Goal: Task Accomplishment & Management: Manage account settings

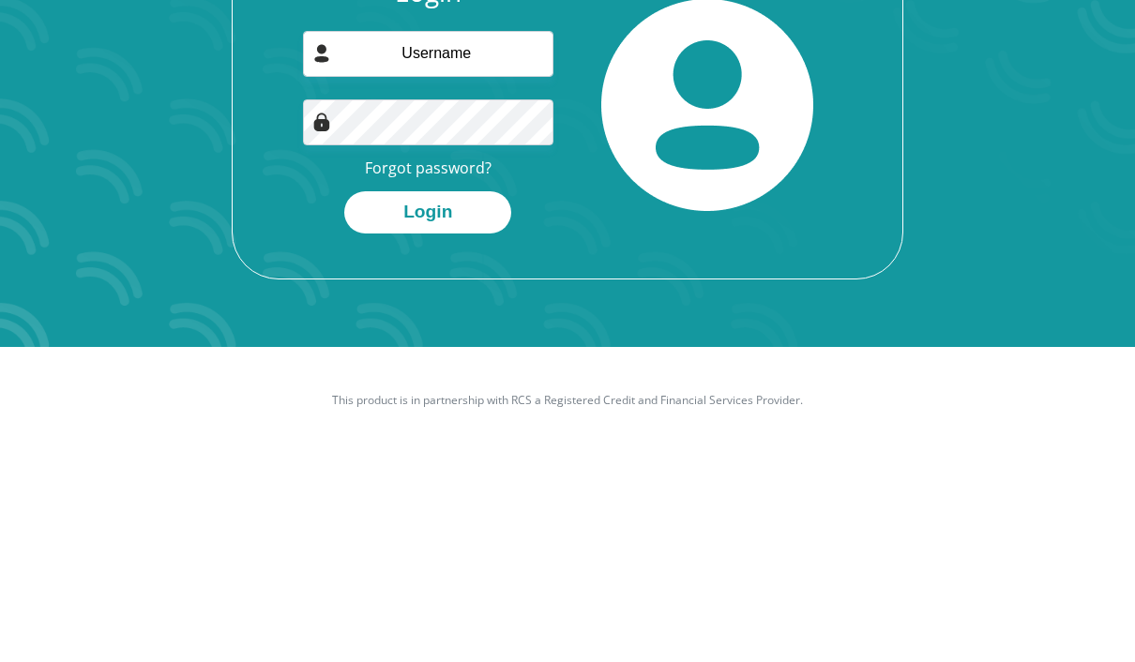
scroll to position [174, 0]
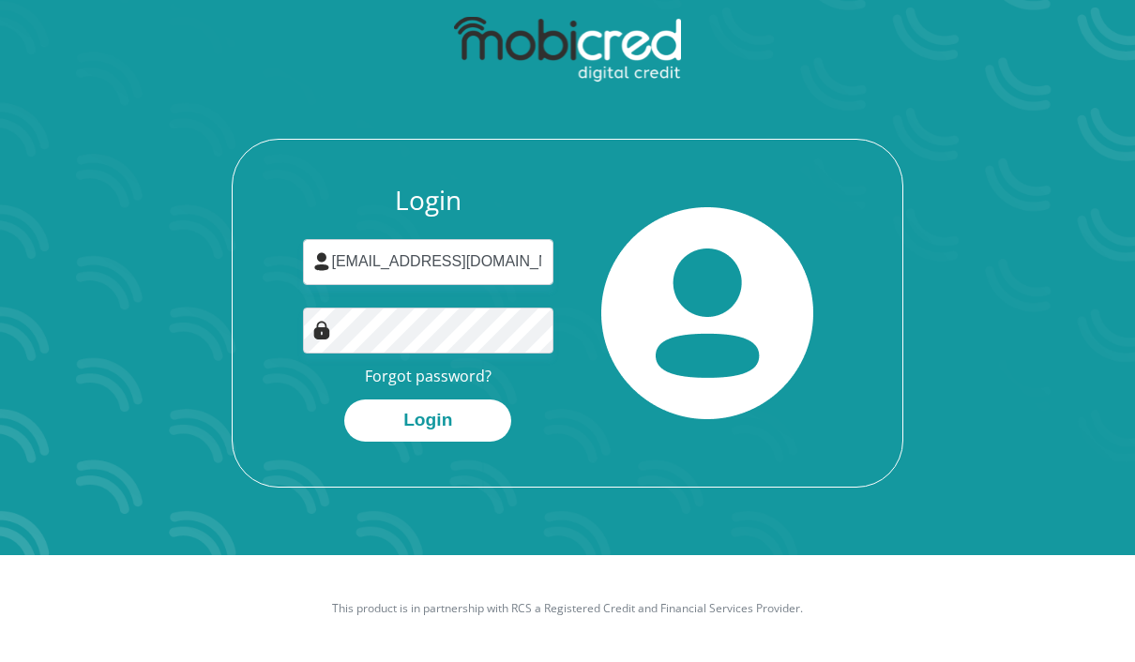
type input "[EMAIL_ADDRESS][DOMAIN_NAME]"
click at [428, 400] on button "Login" at bounding box center [427, 421] width 167 height 42
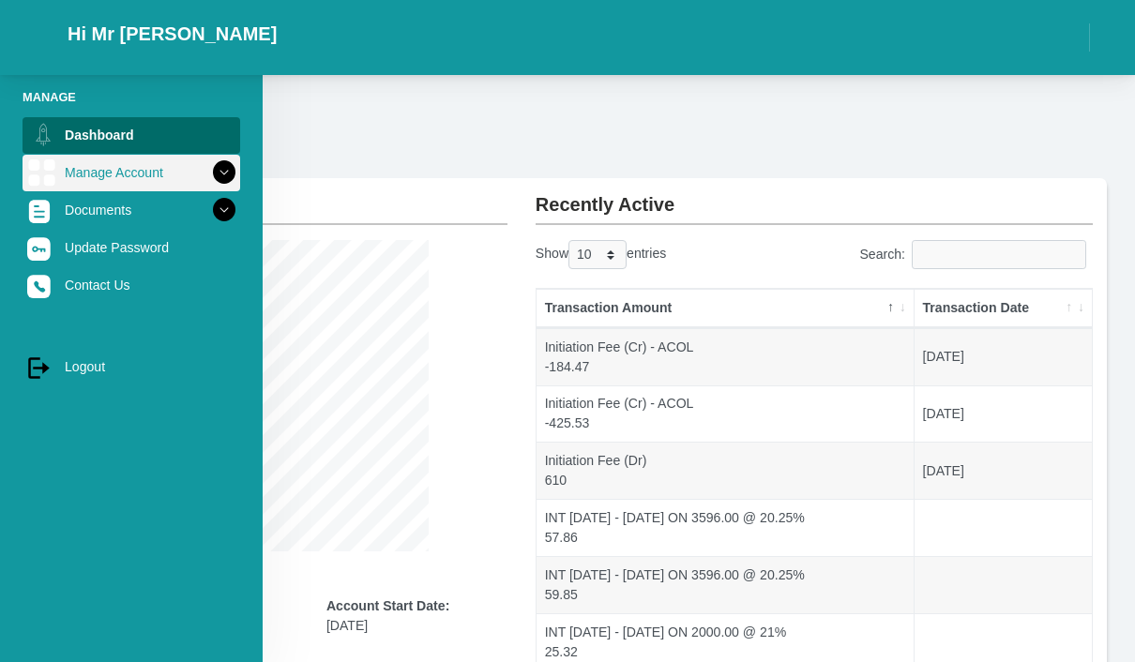
click at [48, 174] on img at bounding box center [41, 173] width 28 height 28
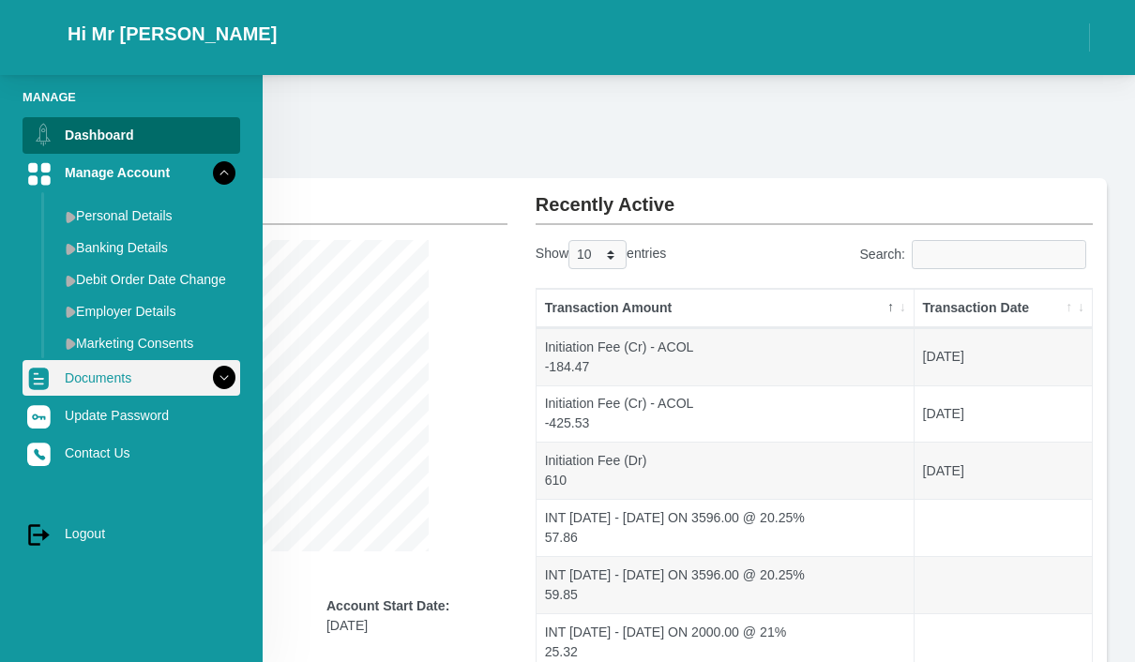
click at [227, 388] on icon at bounding box center [224, 378] width 32 height 32
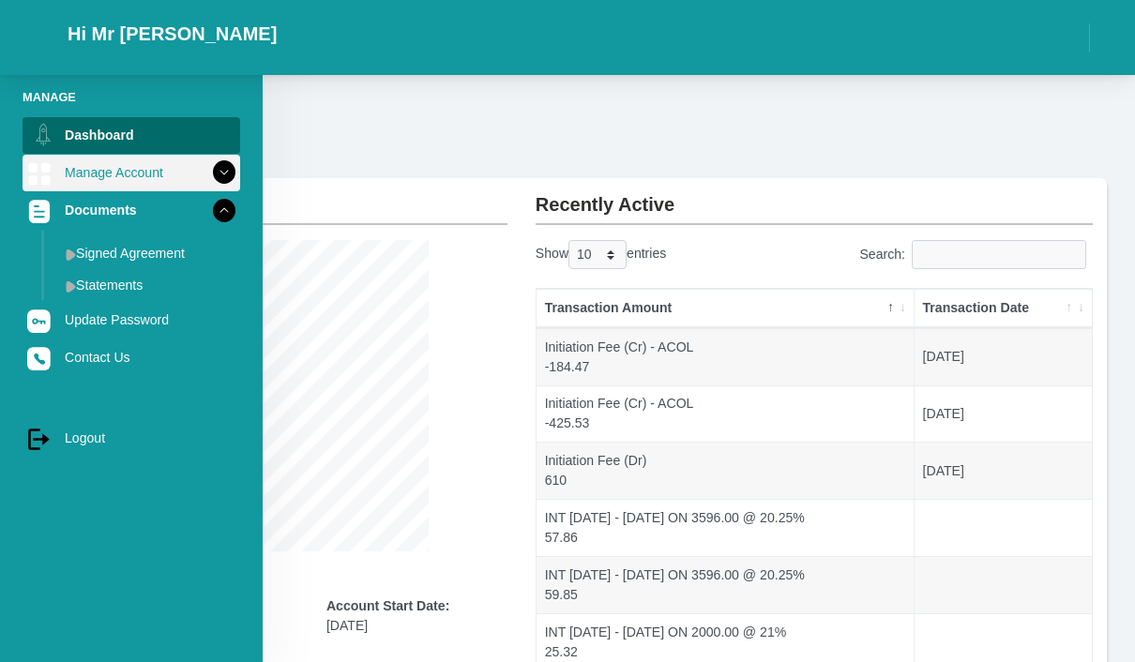
click at [220, 182] on icon at bounding box center [224, 173] width 32 height 32
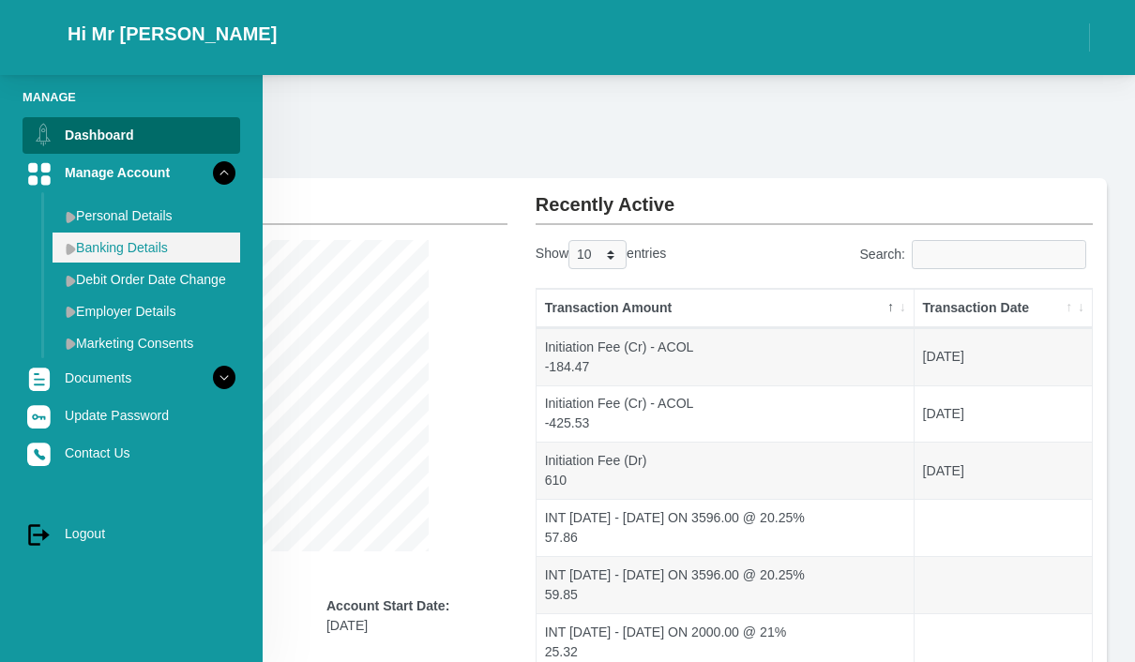
click at [96, 254] on link "Banking Details" at bounding box center [147, 248] width 188 height 30
click at [163, 247] on link "Banking Details" at bounding box center [147, 248] width 188 height 30
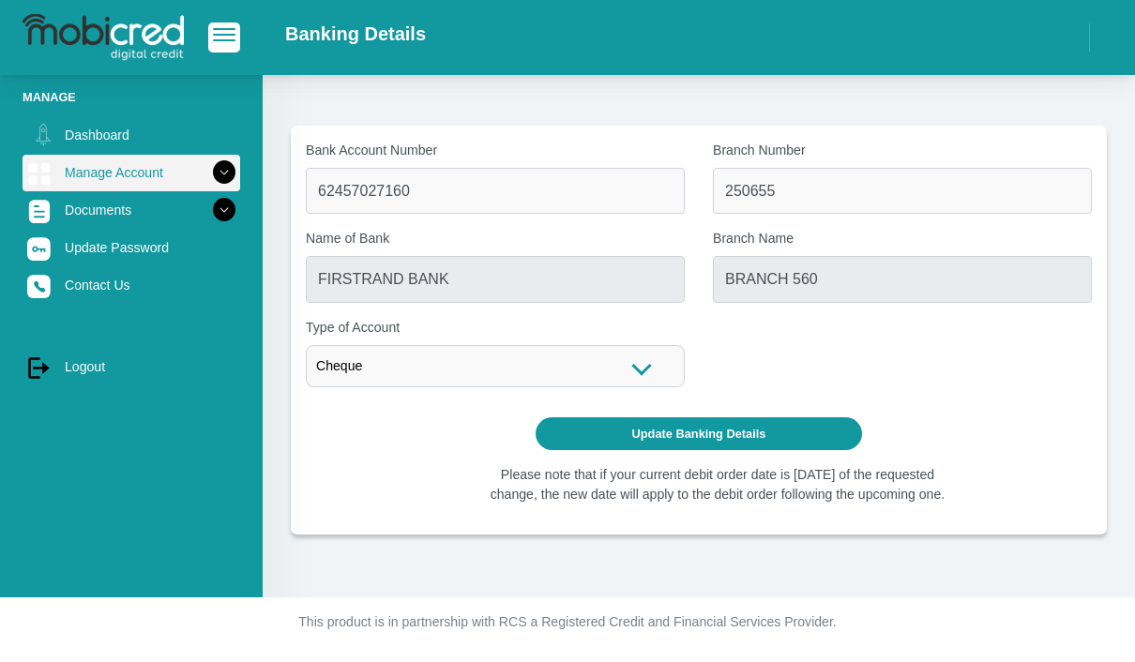
click at [236, 185] on icon at bounding box center [224, 173] width 32 height 32
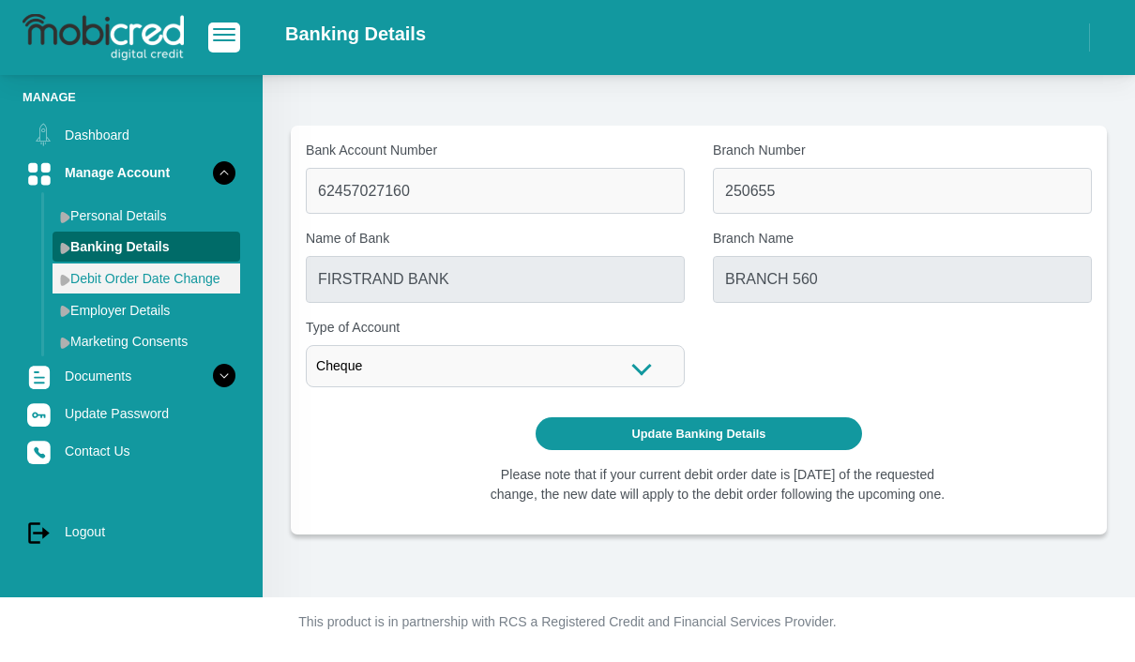
click at [120, 278] on link "Debit Order Date Change" at bounding box center [147, 279] width 188 height 30
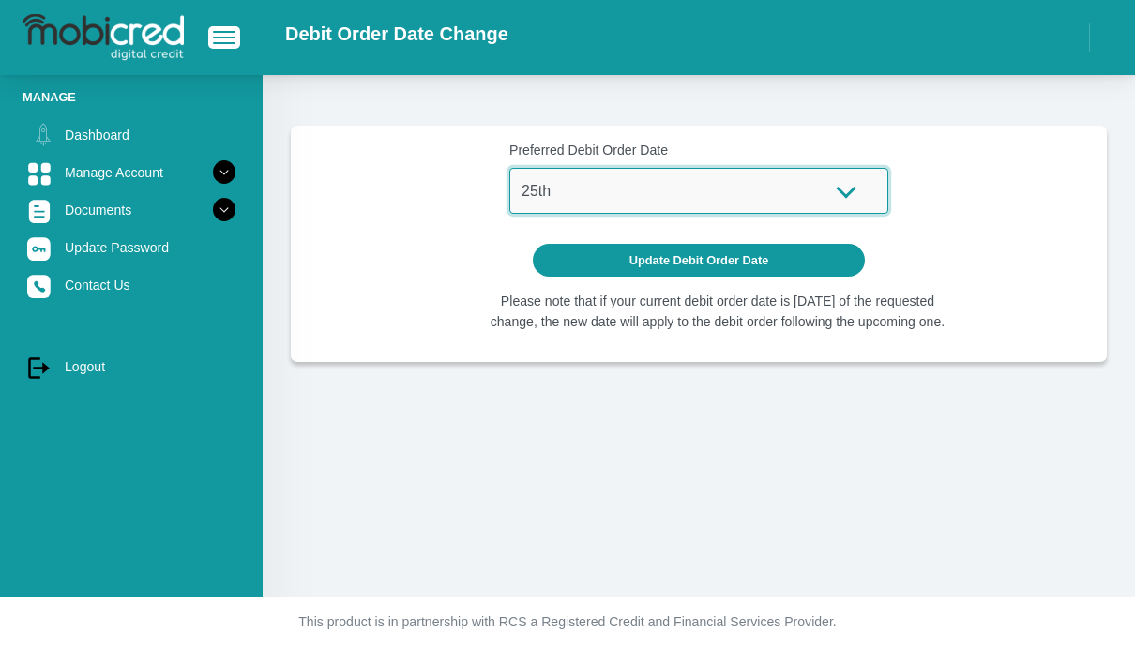
click at [857, 185] on select "1st 2nd 3rd 4th 5th 7th 18th 19th 20th 21st 22nd 23rd 24th 25th 26th 27th 28th …" at bounding box center [699, 191] width 379 height 46
select select "1"
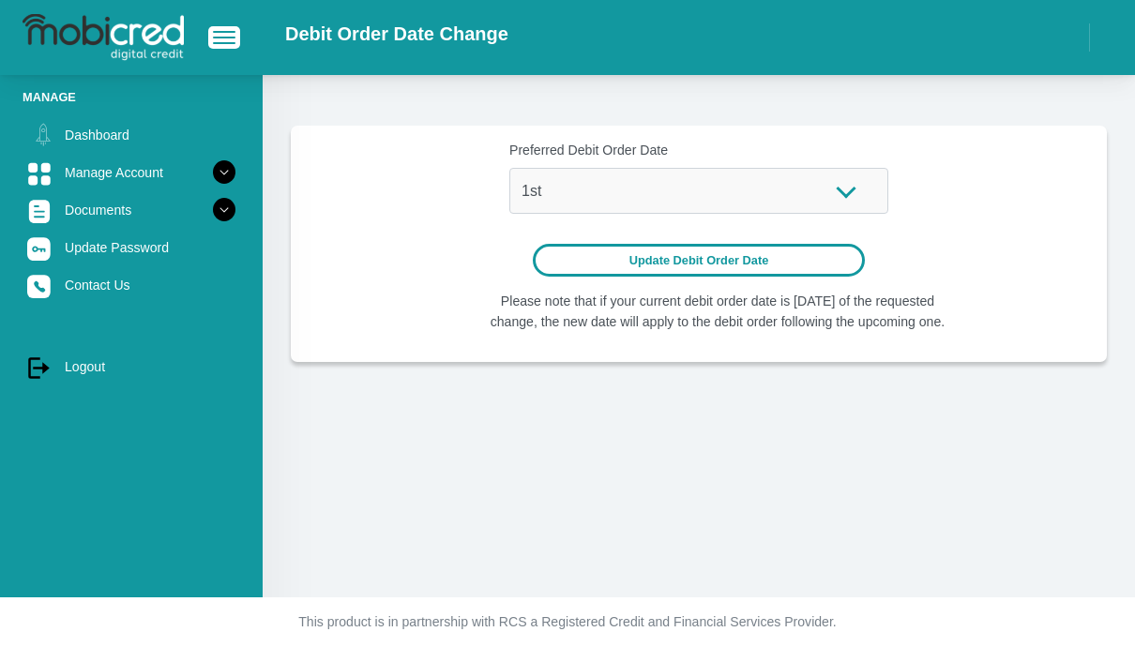
click at [812, 258] on button "Update Debit Order Date" at bounding box center [699, 260] width 333 height 33
